Goal: Task Accomplishment & Management: Use online tool/utility

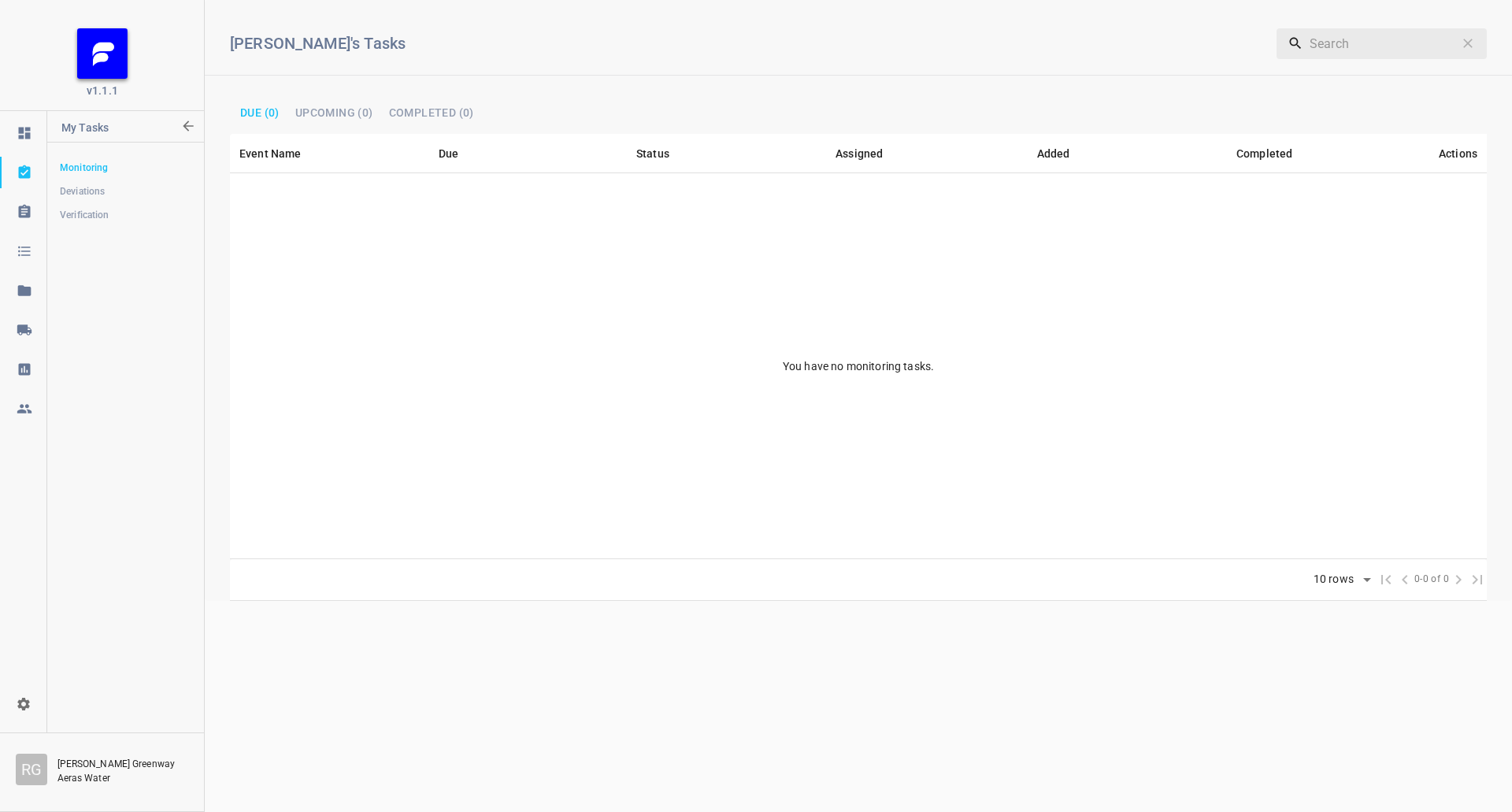
click at [32, 331] on icon at bounding box center [24, 329] width 15 height 15
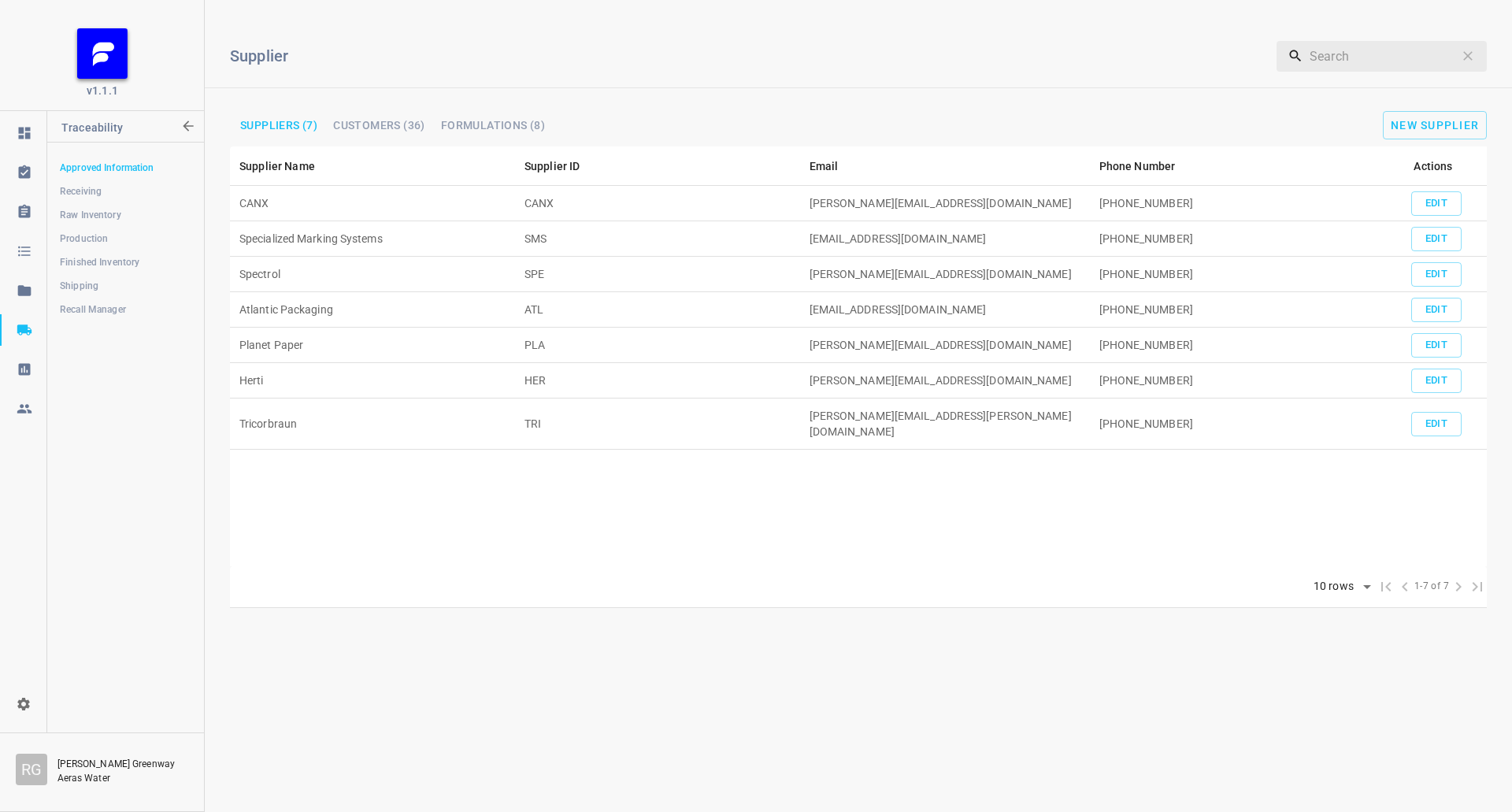
click at [89, 281] on span "Shipping" at bounding box center [125, 285] width 130 height 15
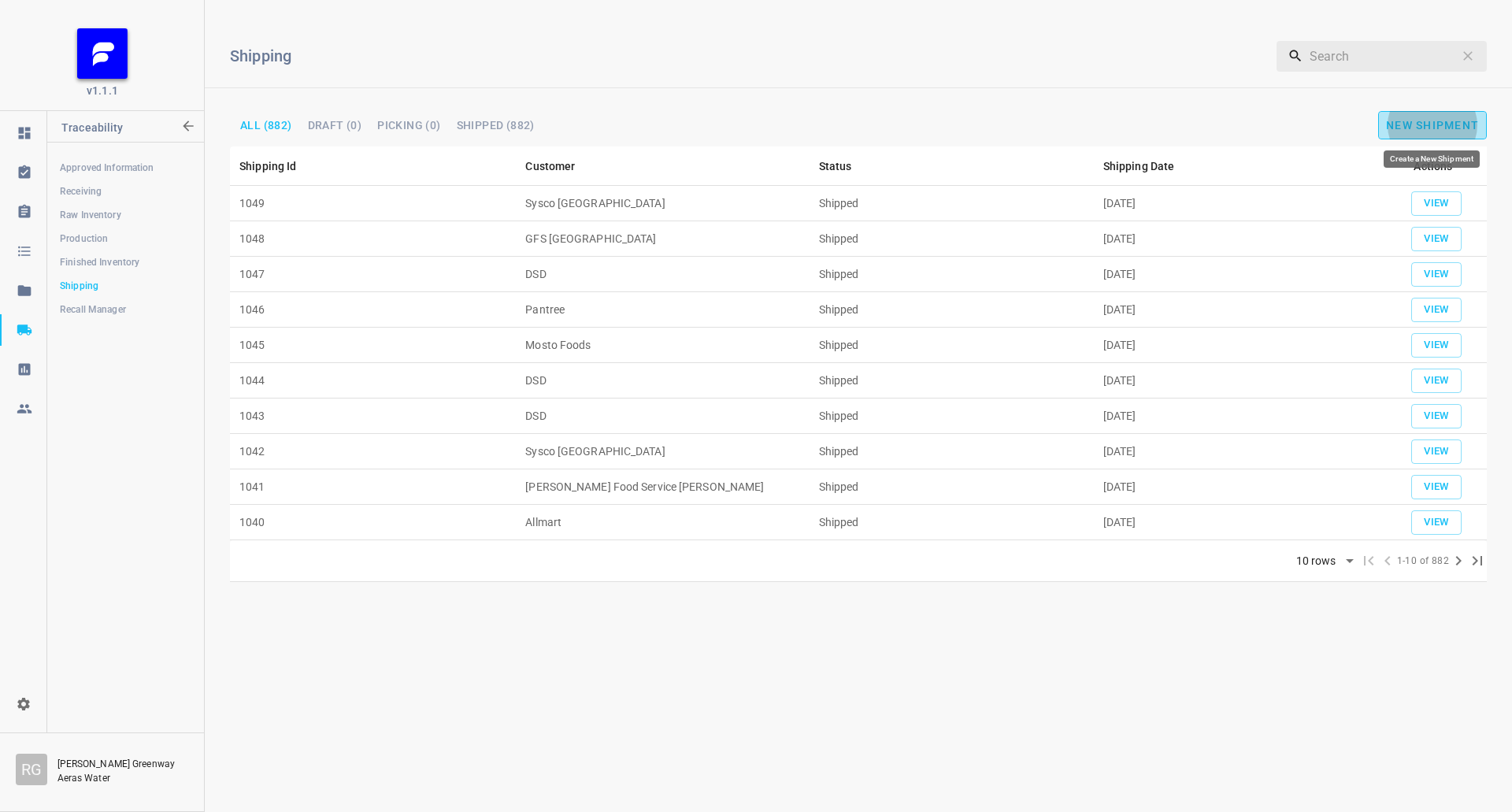
click at [1485, 119] on button "New Shipment" at bounding box center [1432, 125] width 108 height 29
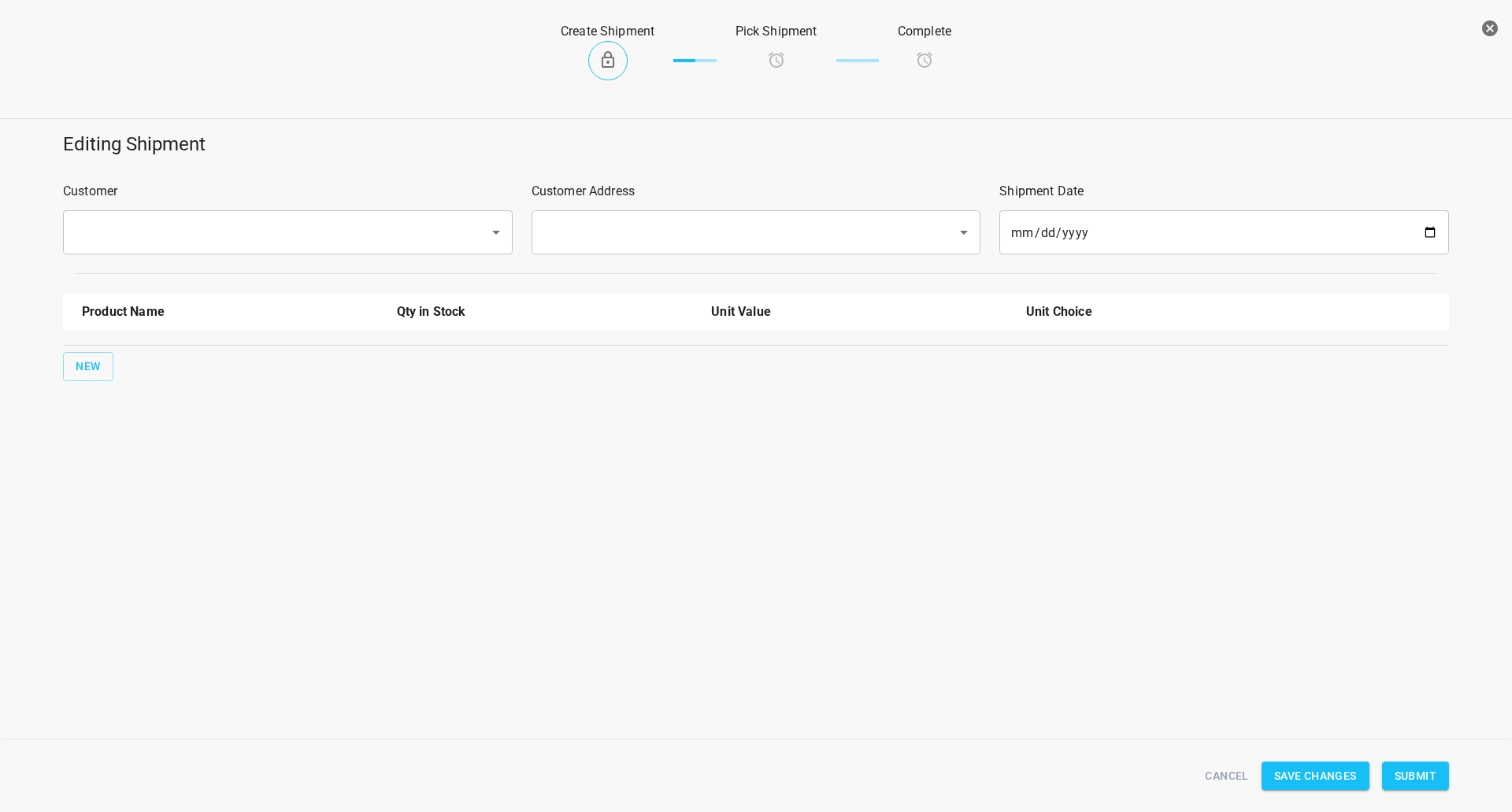
click at [157, 223] on input "text" at bounding box center [266, 232] width 391 height 30
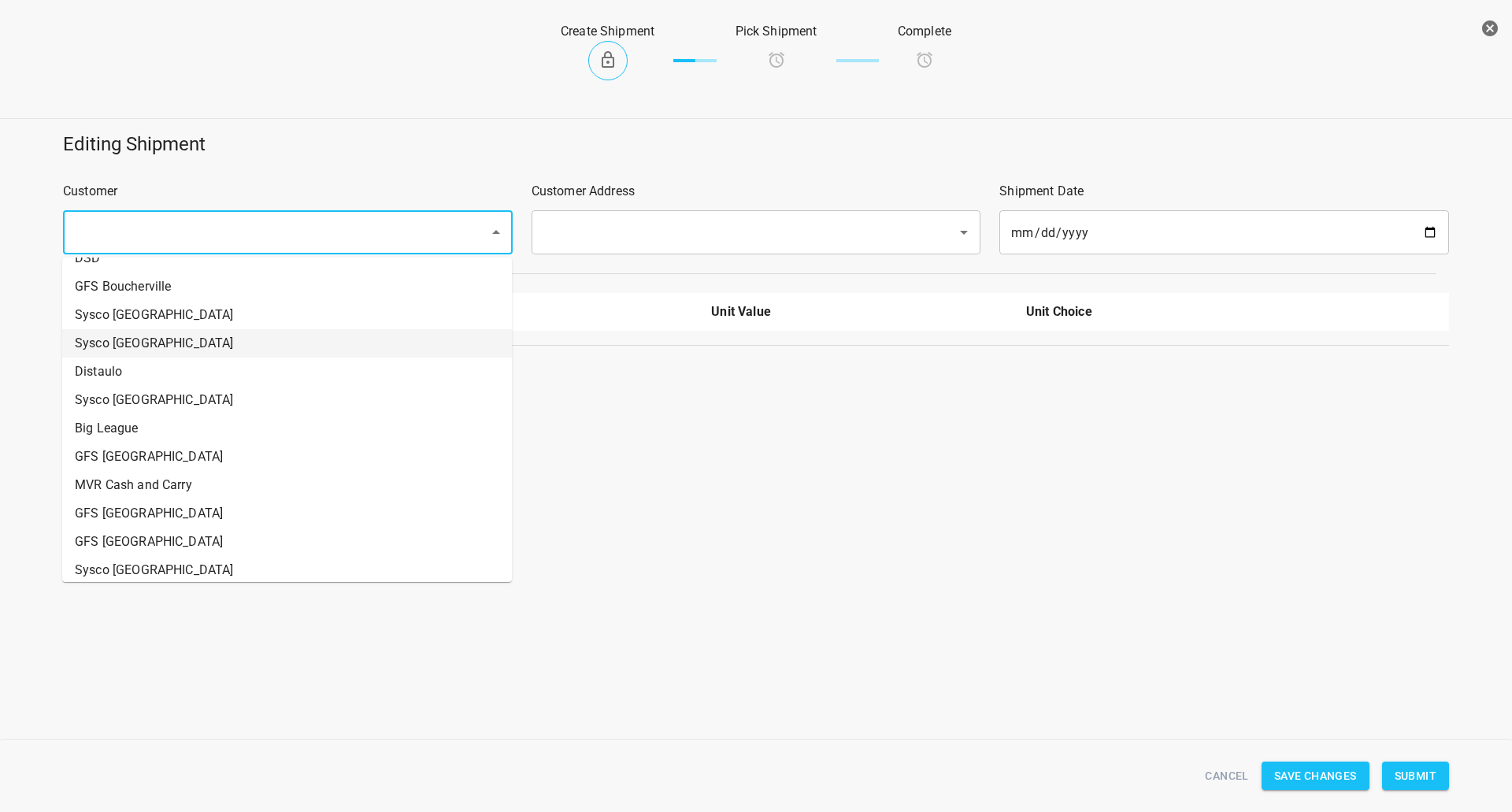
scroll to position [472, 0]
click at [153, 263] on li "DSD" at bounding box center [287, 259] width 450 height 29
type input "DSD"
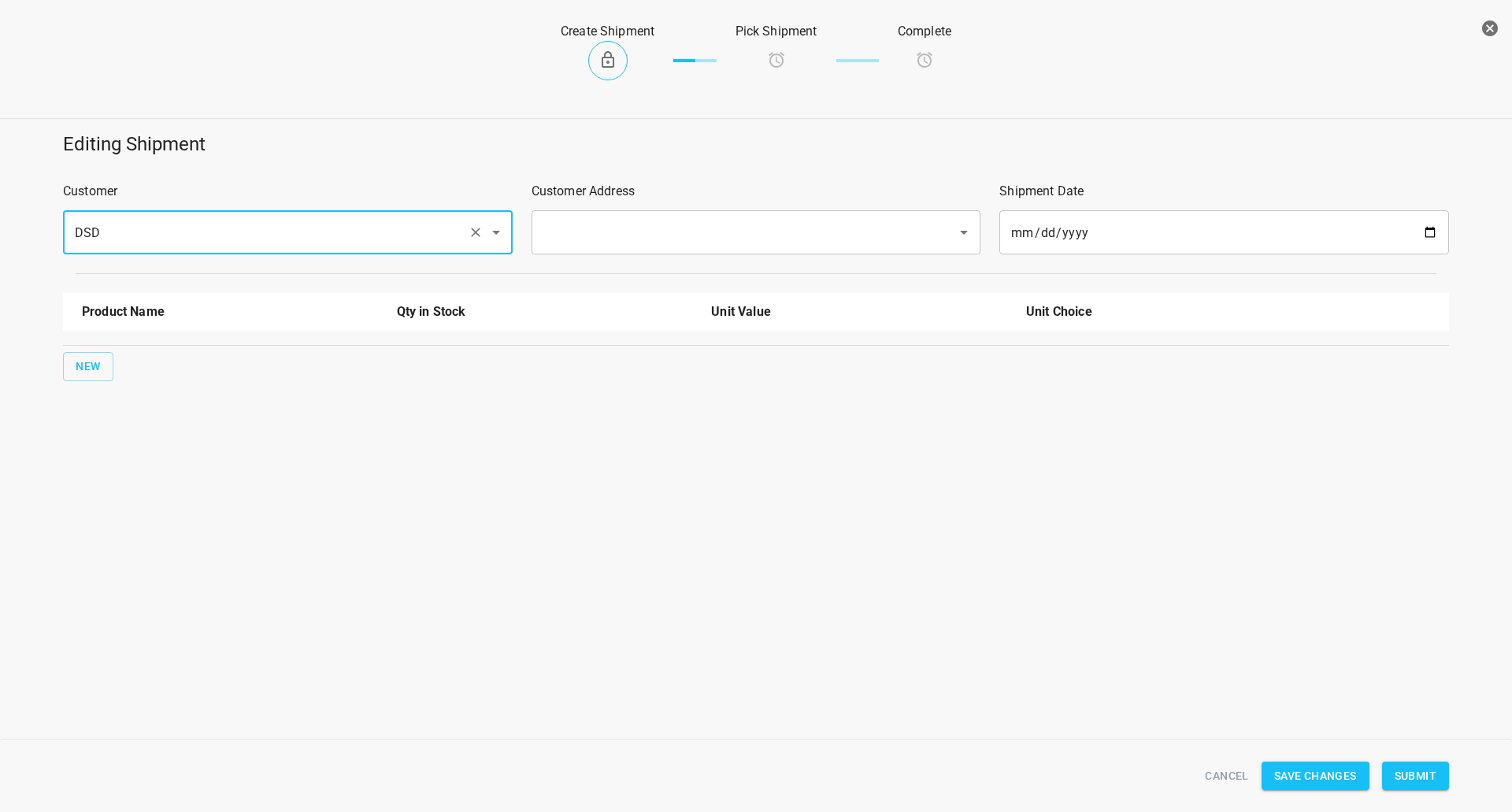
click at [636, 233] on input "text" at bounding box center [734, 232] width 391 height 30
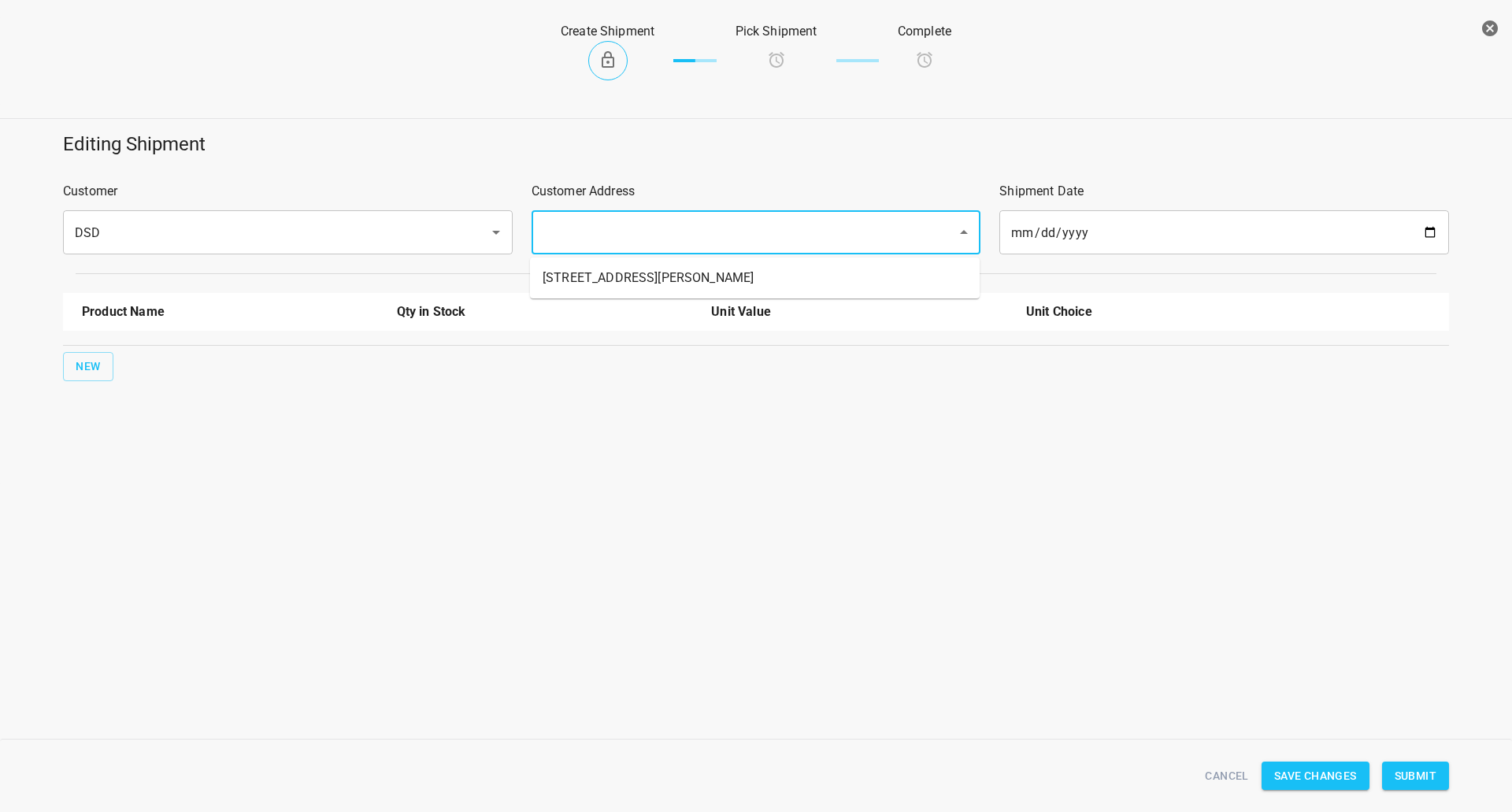
click at [648, 267] on li "[STREET_ADDRESS][PERSON_NAME]" at bounding box center [755, 278] width 450 height 29
type input "[STREET_ADDRESS][PERSON_NAME]"
click at [79, 379] on button "New" at bounding box center [88, 366] width 51 height 29
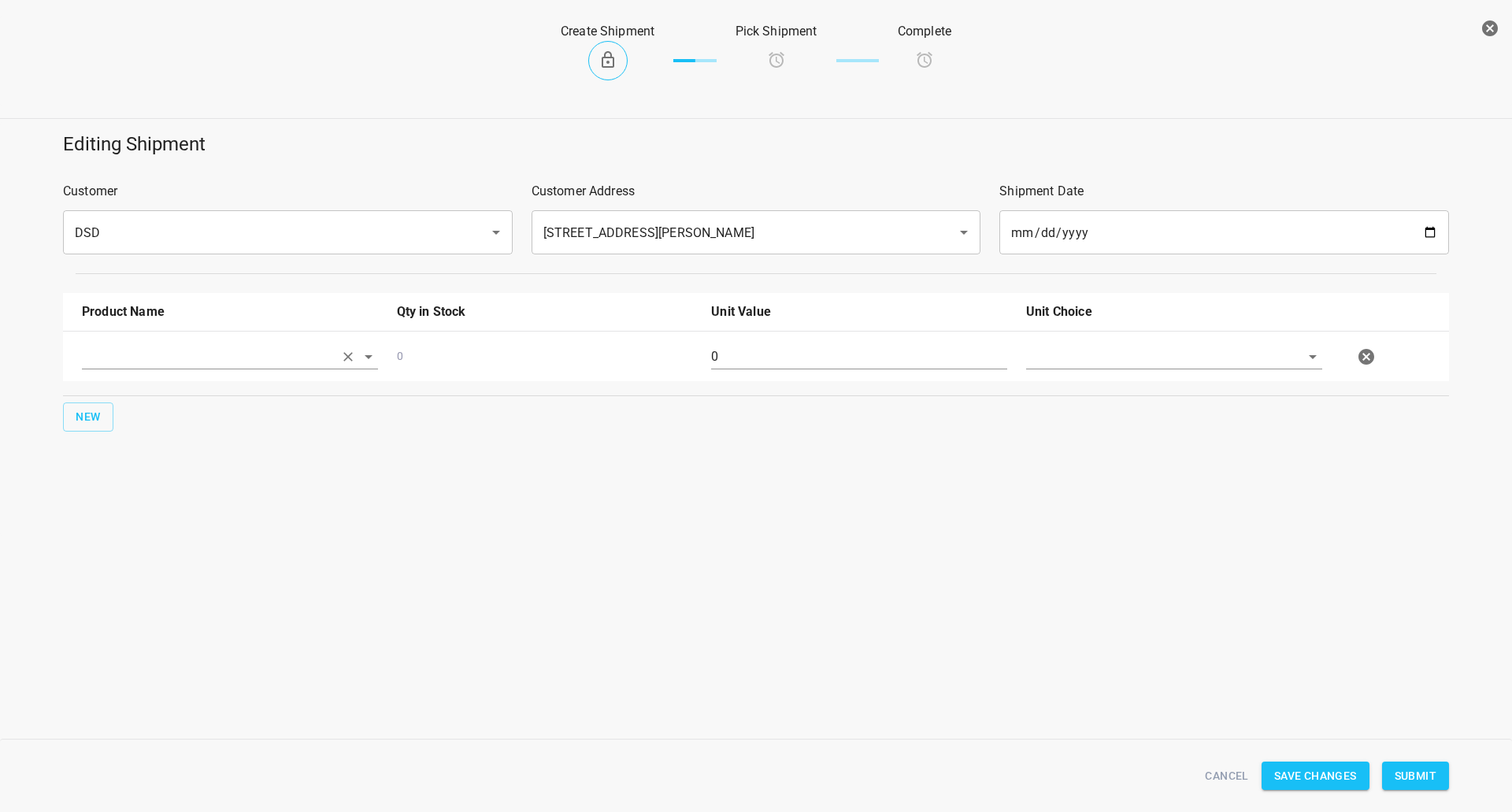
click at [139, 359] on input "text" at bounding box center [208, 356] width 252 height 24
click at [157, 417] on li "330ml Still" at bounding box center [231, 421] width 297 height 29
type input "330ml Still"
click at [770, 347] on input "0" at bounding box center [859, 356] width 297 height 25
click at [771, 347] on input "0" at bounding box center [859, 356] width 297 height 25
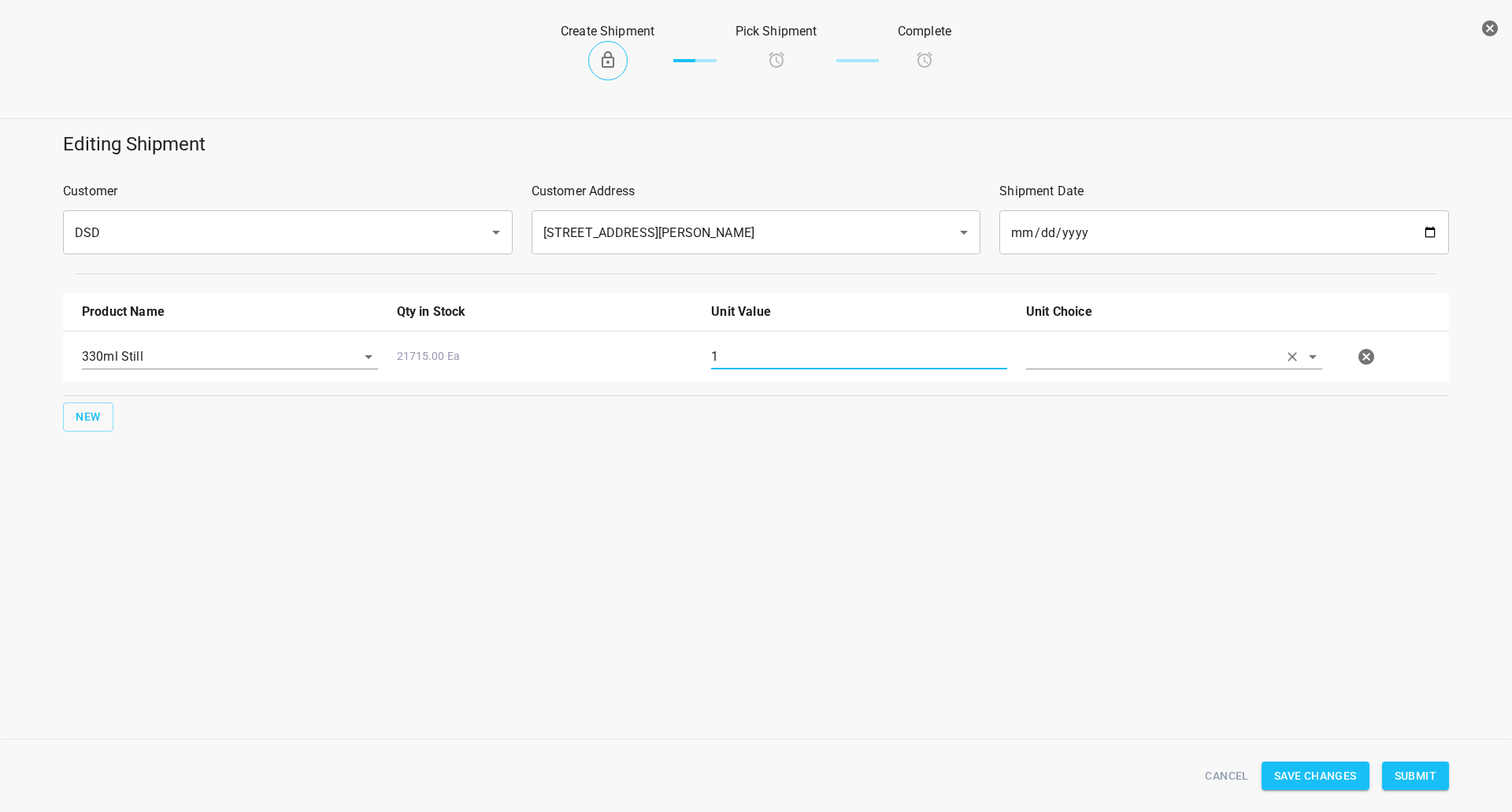
type input "1"
click at [1146, 354] on input "text" at bounding box center [1152, 356] width 252 height 24
click at [1136, 388] on li "[PERSON_NAME]" at bounding box center [1175, 393] width 297 height 29
type input "[PERSON_NAME]"
click at [1421, 783] on span "Submit" at bounding box center [1415, 776] width 42 height 20
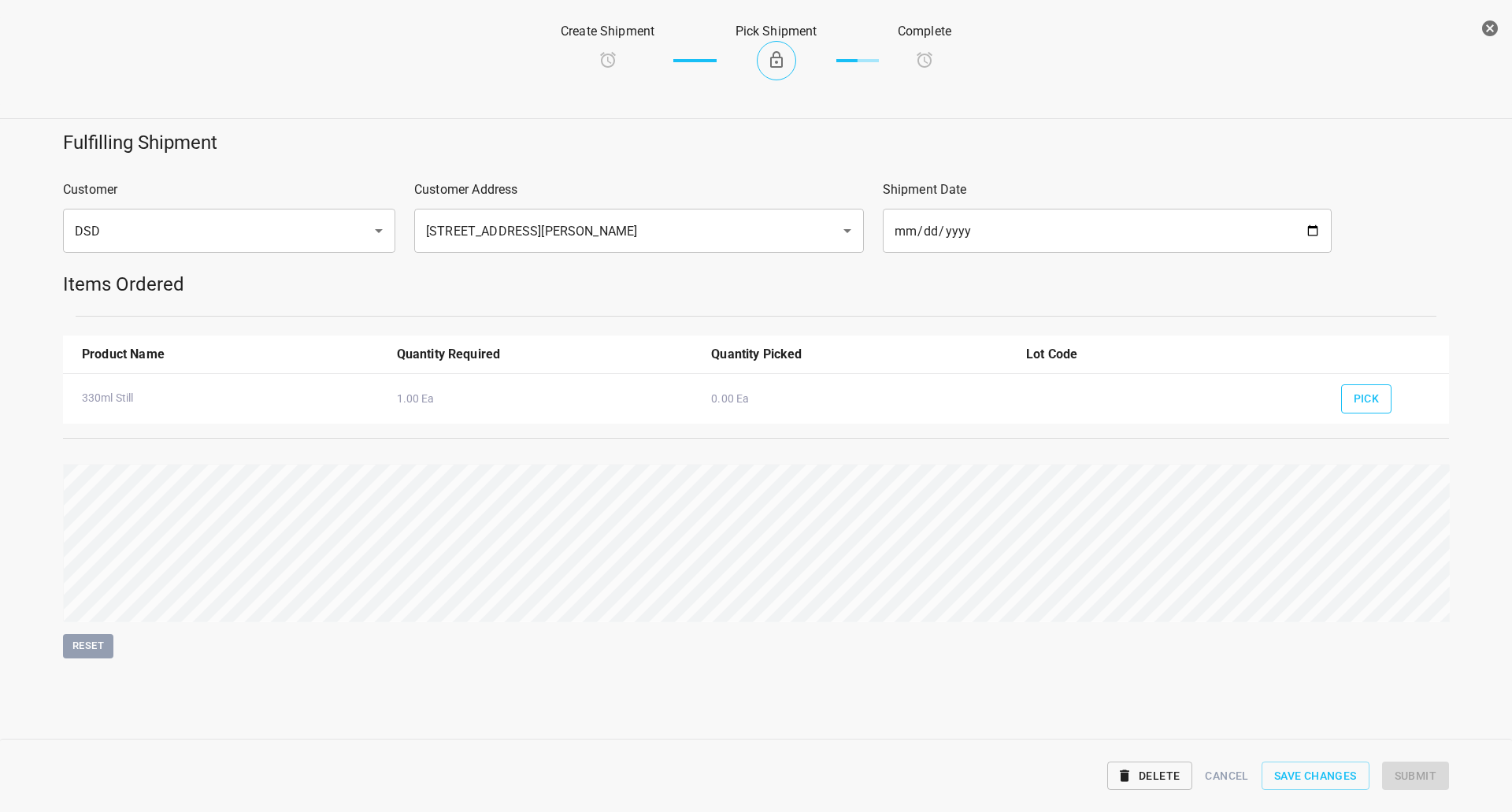
click at [1374, 411] on button "Pick" at bounding box center [1366, 399] width 51 height 29
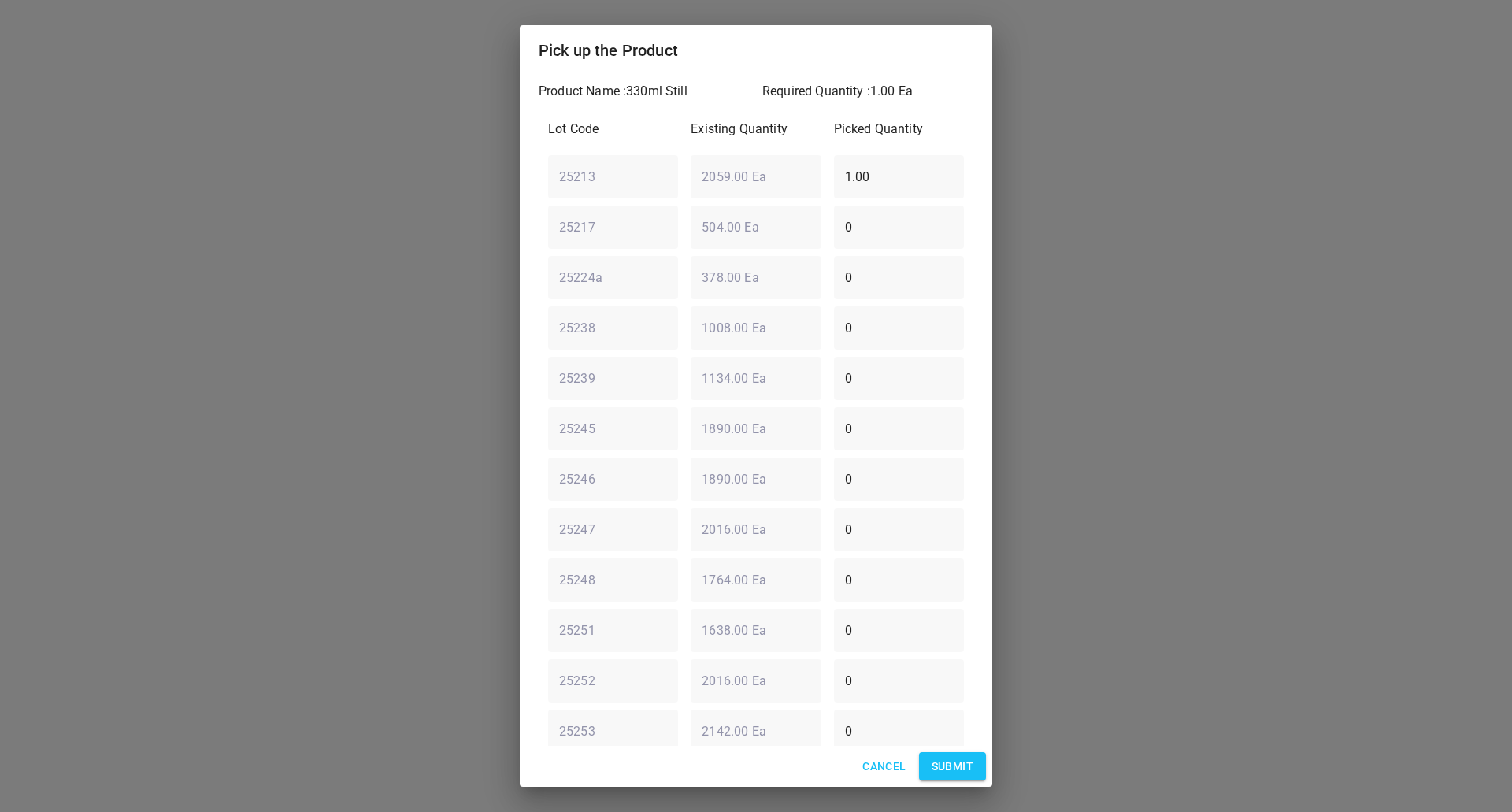
scroll to position [165, 0]
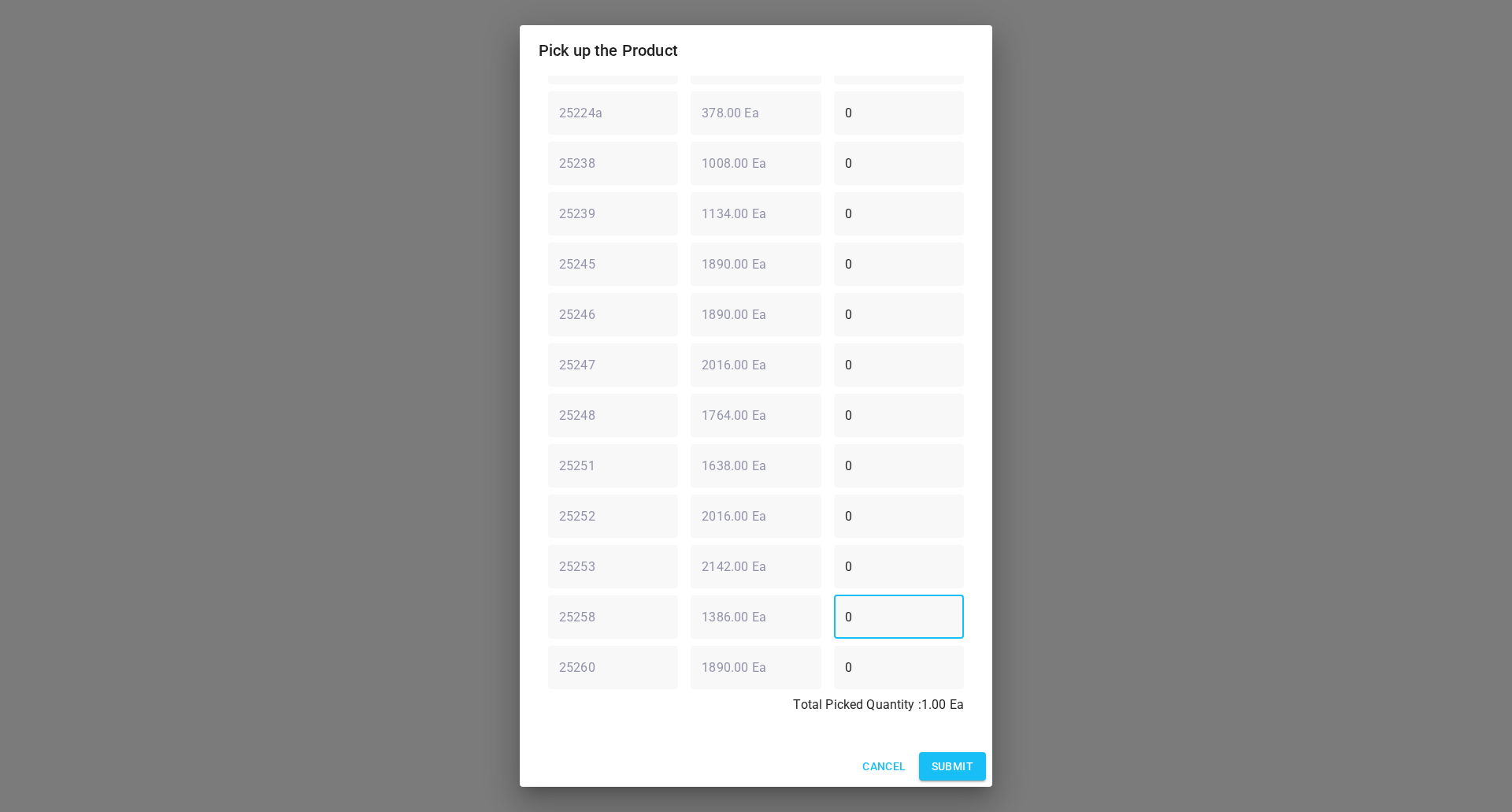
click at [803, 619] on div "25258 ​ 1386.00 Ea ​ 0 ​" at bounding box center [756, 617] width 429 height 57
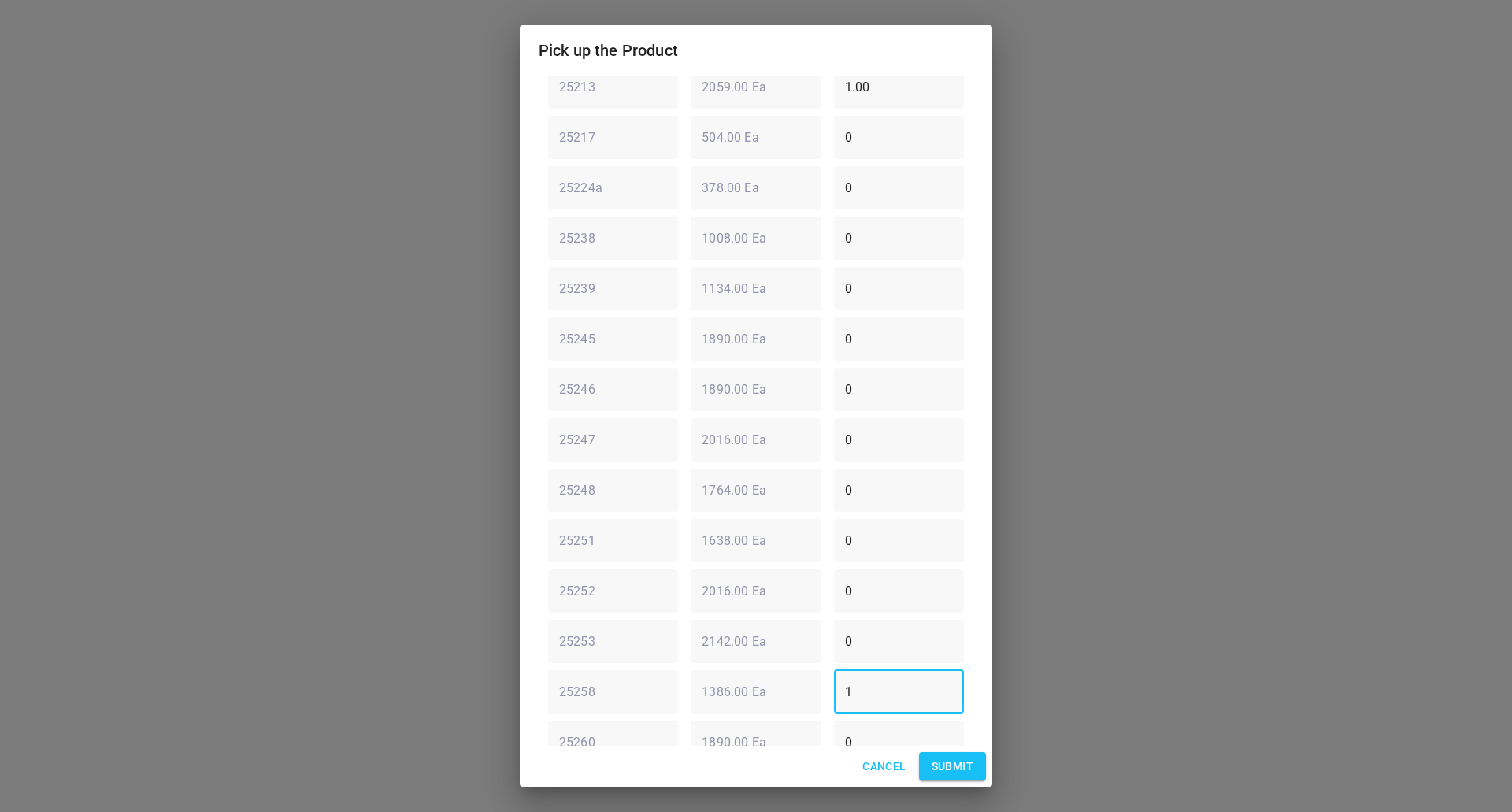
scroll to position [0, 0]
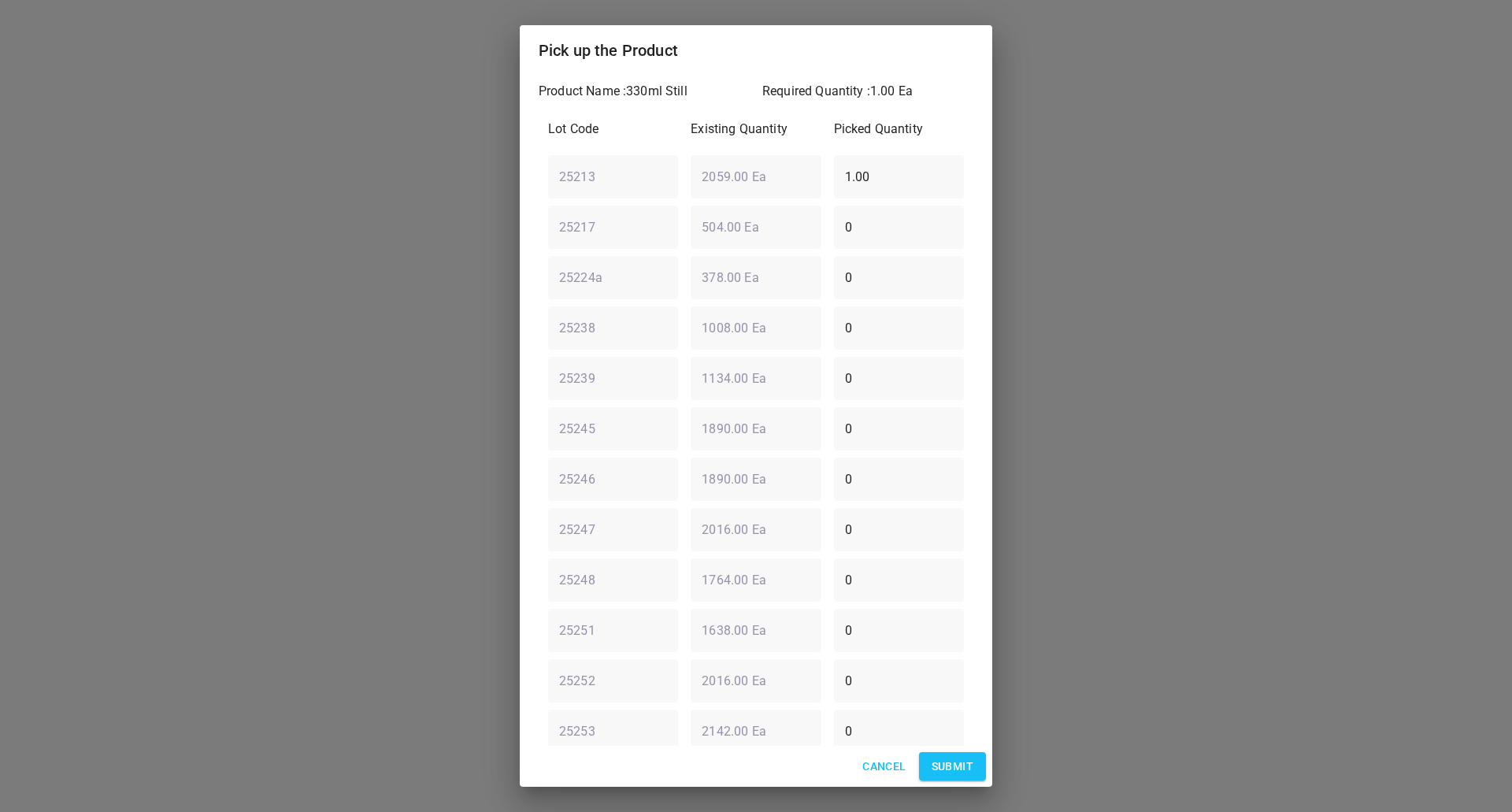
type input "1"
click at [691, 207] on div "Lot Code Existing Quantity Picked Quantity 25213 ​ 2059.00 Ea ​ 1.00 ​ 25217 ​ …" at bounding box center [756, 503] width 435 height 788
type input "0"
click at [943, 752] on button "Submit" at bounding box center [952, 766] width 67 height 29
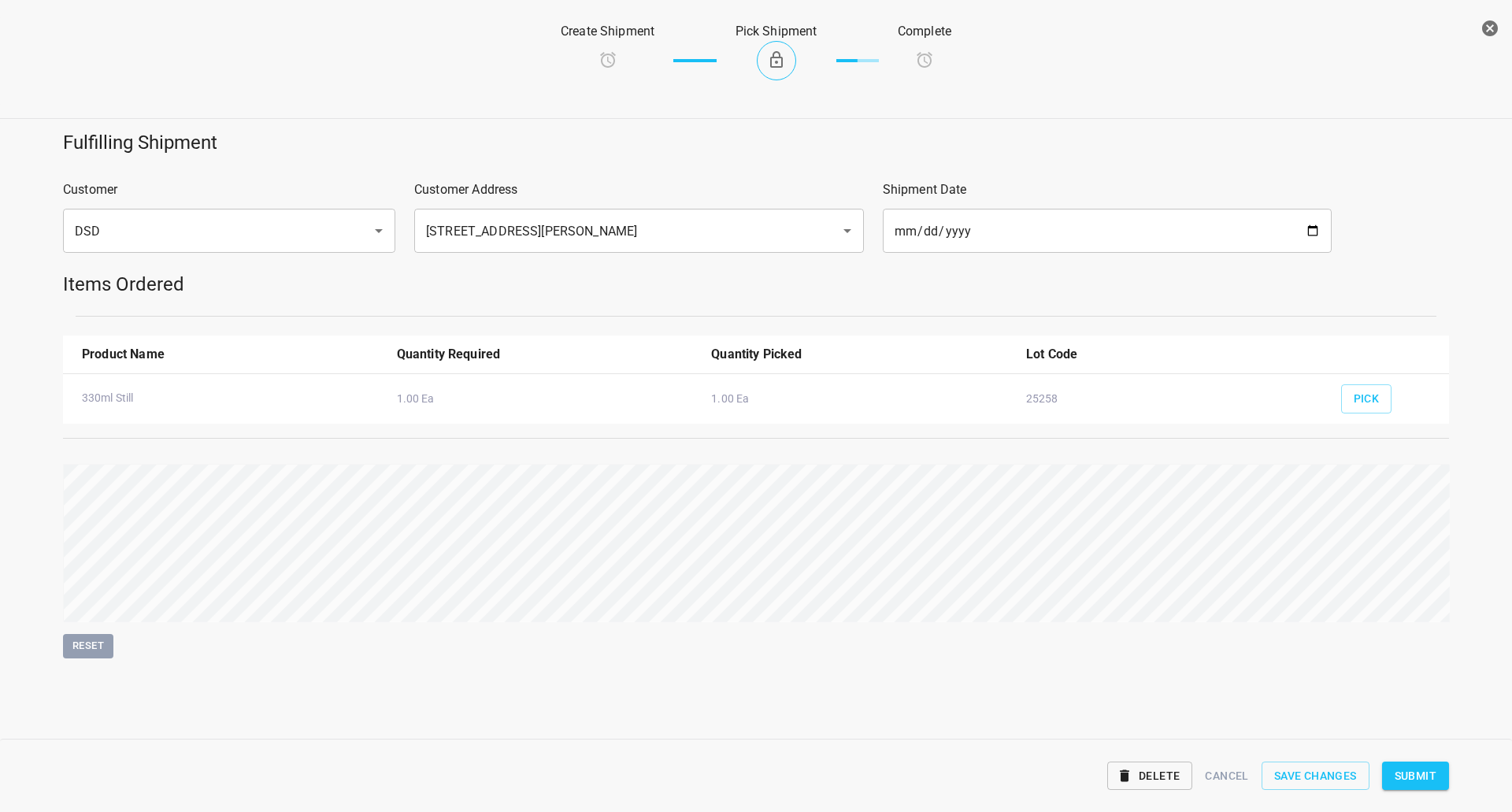
click at [1431, 771] on span "Submit" at bounding box center [1415, 776] width 42 height 20
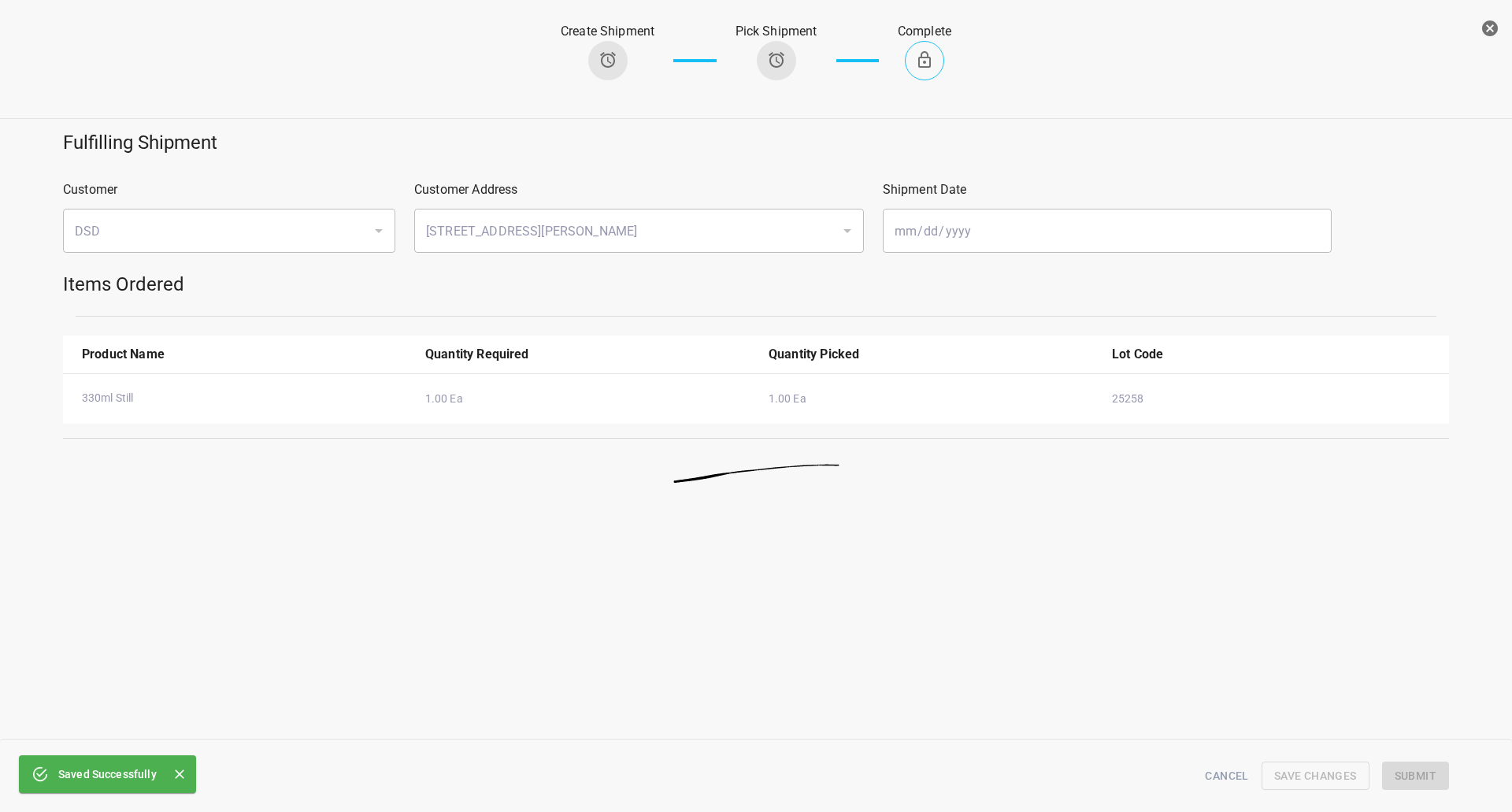
drag, startPoint x: 1497, startPoint y: 40, endPoint x: 1489, endPoint y: 45, distance: 9.4
click at [1497, 40] on button "button" at bounding box center [1490, 28] width 32 height 32
